Goal: Navigation & Orientation: Find specific page/section

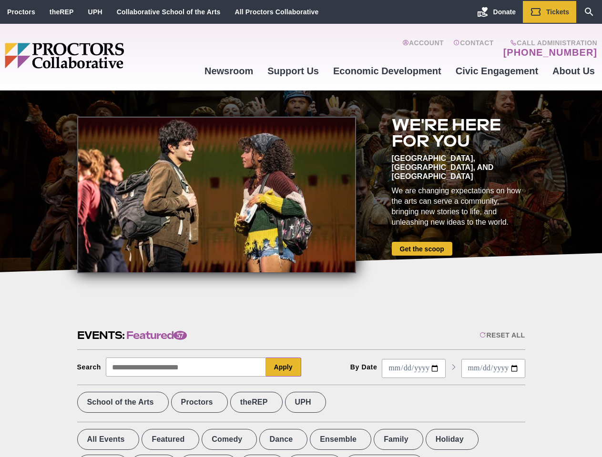
click at [301, 229] on div at bounding box center [216, 195] width 279 height 157
click at [501, 335] on div "Reset All" at bounding box center [501, 336] width 45 height 8
click at [283, 367] on button "Apply" at bounding box center [283, 367] width 35 height 19
